Goal: Task Accomplishment & Management: Manage account settings

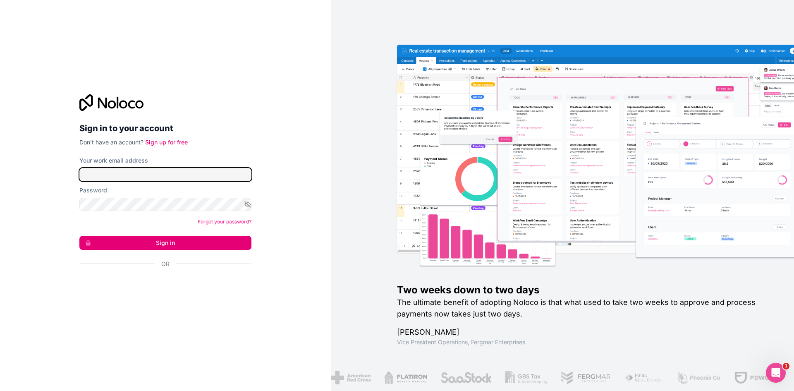
click at [160, 170] on input "Your work email address" at bounding box center [165, 174] width 172 height 13
type input "[EMAIL_ADDRESS][DOMAIN_NAME]"
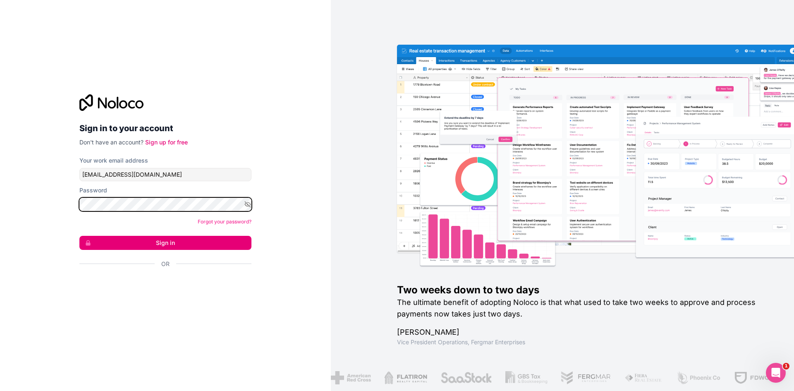
click at [79, 236] on button "Sign in" at bounding box center [165, 243] width 172 height 14
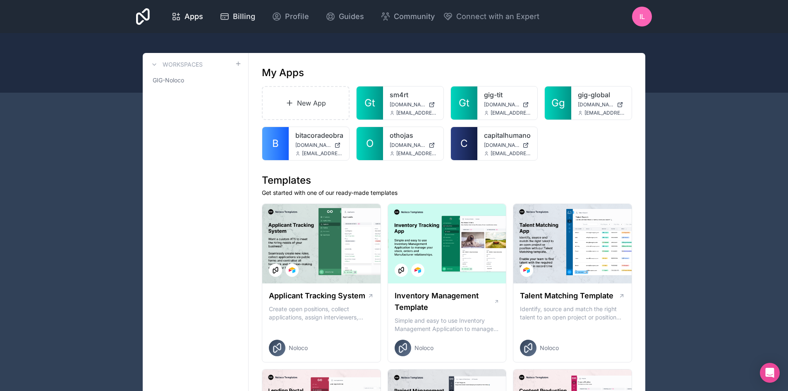
click at [229, 22] on div "Billing" at bounding box center [238, 17] width 36 height 12
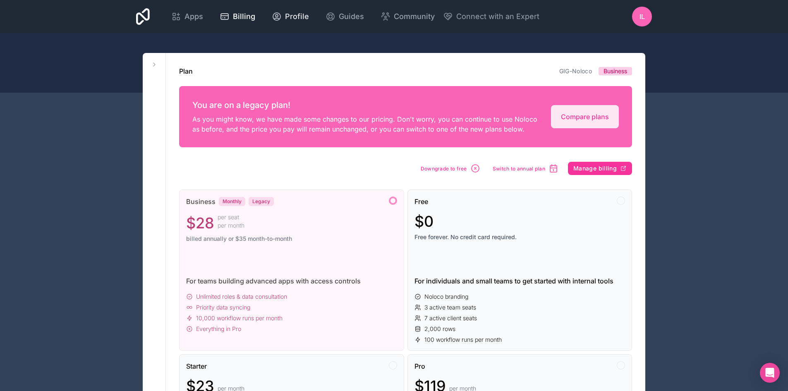
click at [279, 16] on icon at bounding box center [276, 16] width 7 height 7
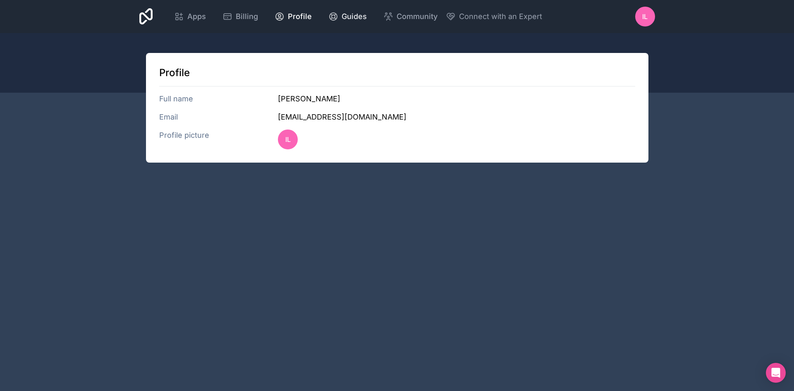
click at [344, 11] on span "Guides" at bounding box center [354, 17] width 25 height 12
click at [200, 17] on span "Apps" at bounding box center [196, 17] width 19 height 12
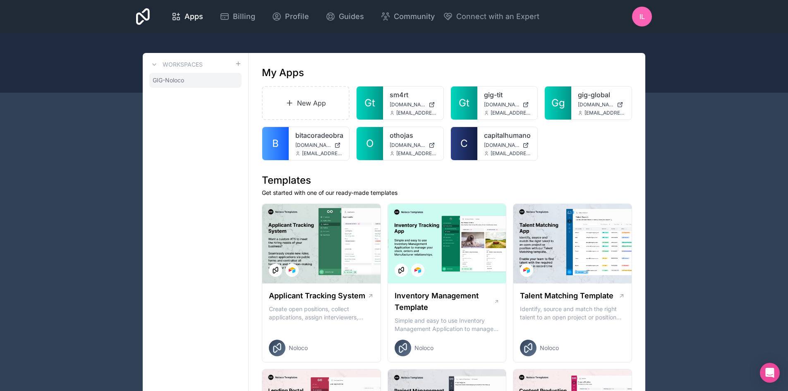
click at [165, 77] on span "GIG-Noloco" at bounding box center [168, 80] width 31 height 8
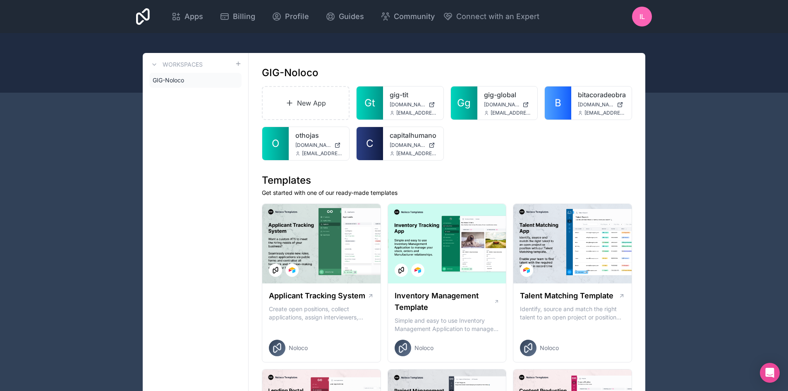
click at [0, 0] on icon at bounding box center [0, 0] width 0 height 0
click at [386, 111] on div "gig-tit [DOMAIN_NAME] [EMAIL_ADDRESS][DOMAIN_NAME]" at bounding box center [413, 102] width 60 height 33
click at [0, 0] on div at bounding box center [0, 0] width 0 height 0
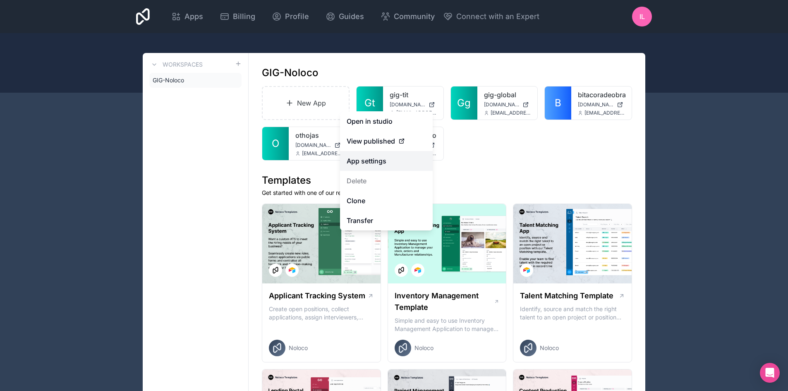
click at [380, 160] on link "App settings" at bounding box center [386, 161] width 93 height 20
